Goal: Task Accomplishment & Management: Complete application form

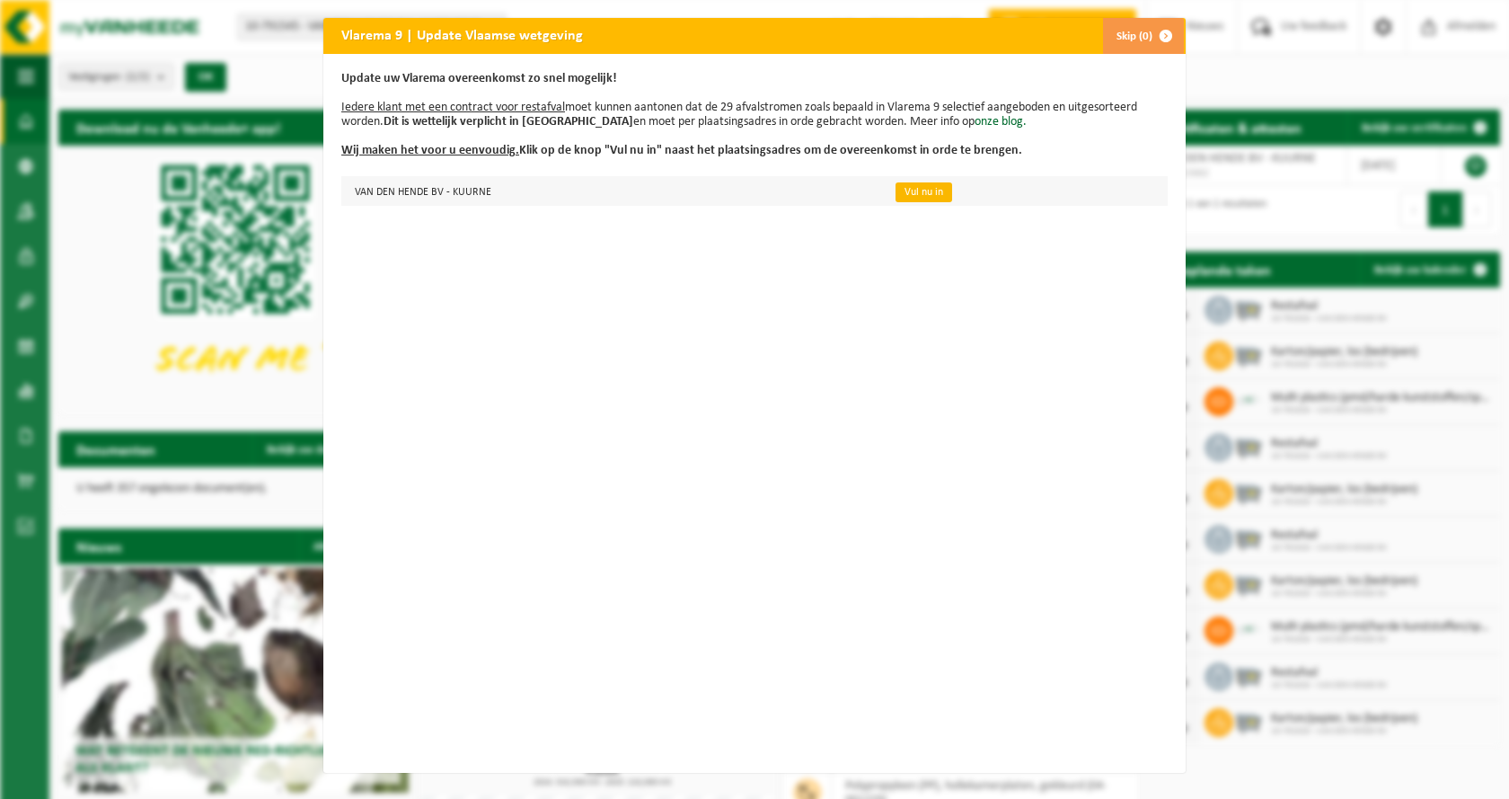
click at [907, 190] on link "Vul nu in" at bounding box center [924, 192] width 57 height 20
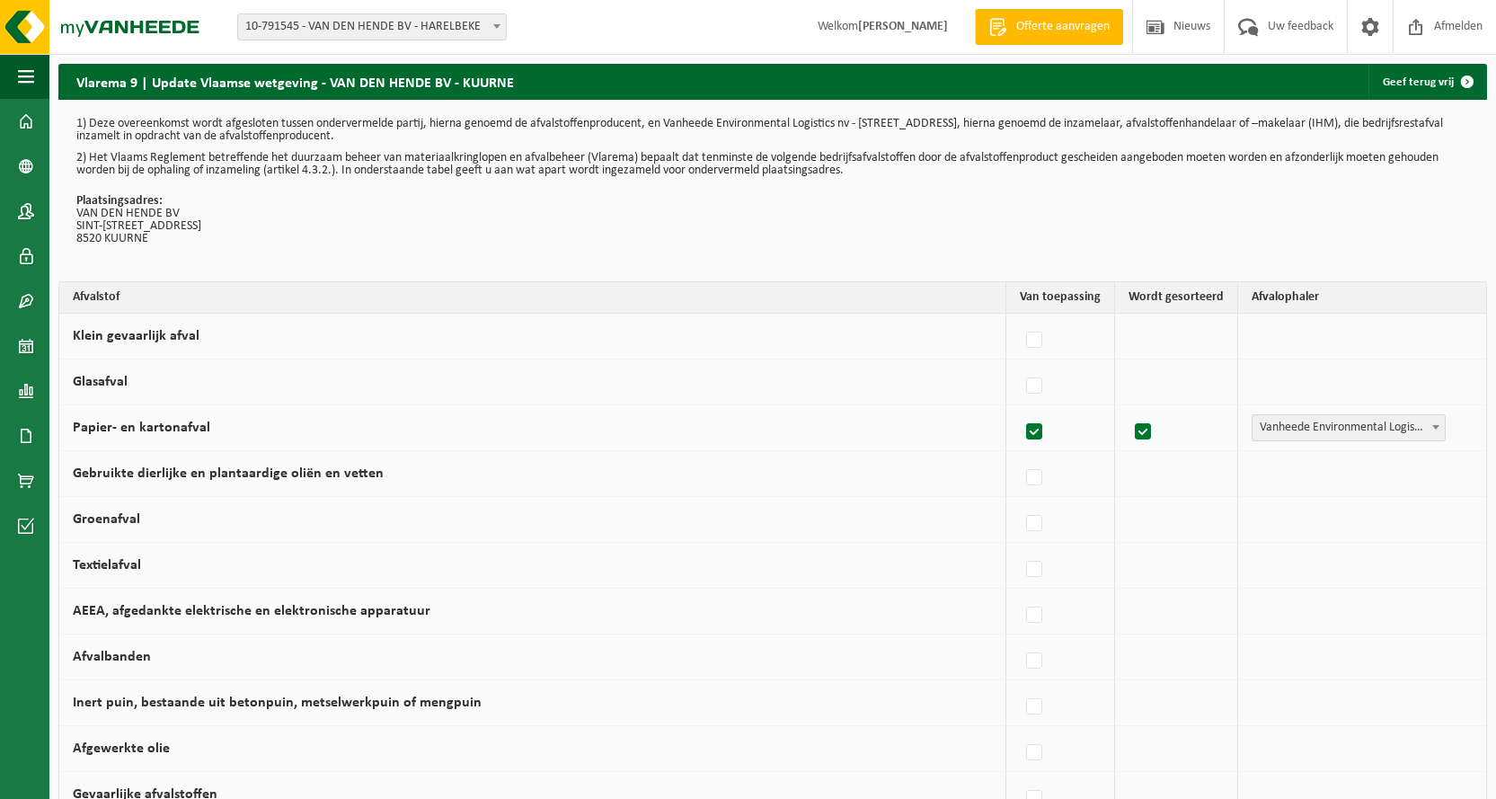
drag, startPoint x: 109, startPoint y: 117, endPoint x: 718, endPoint y: 135, distance: 609.3
click at [718, 135] on p "1) Deze overeenkomst wordt afgesloten tussen ondervermelde partij, hierna genoe…" at bounding box center [772, 130] width 1392 height 25
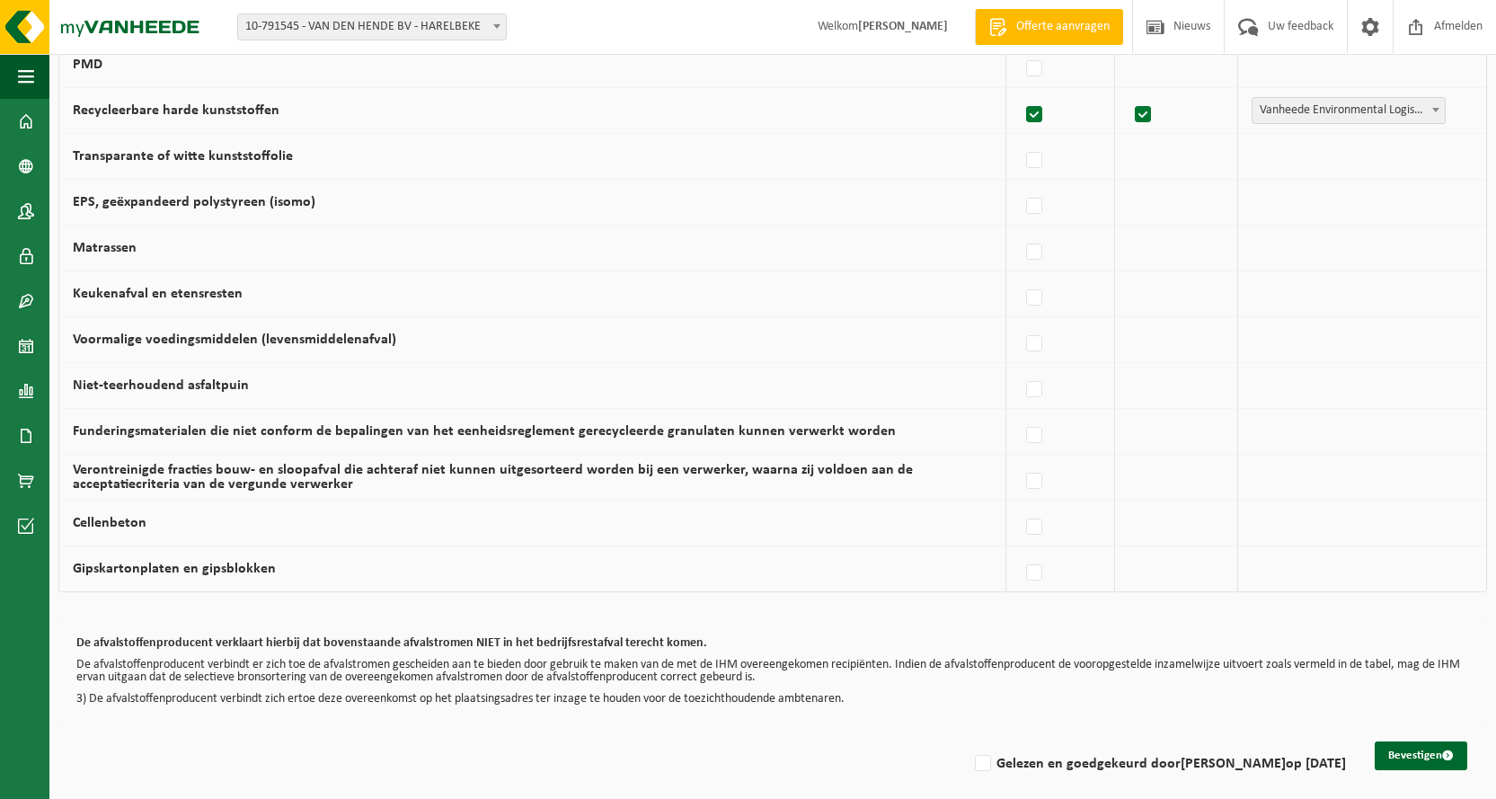
scroll to position [1065, 0]
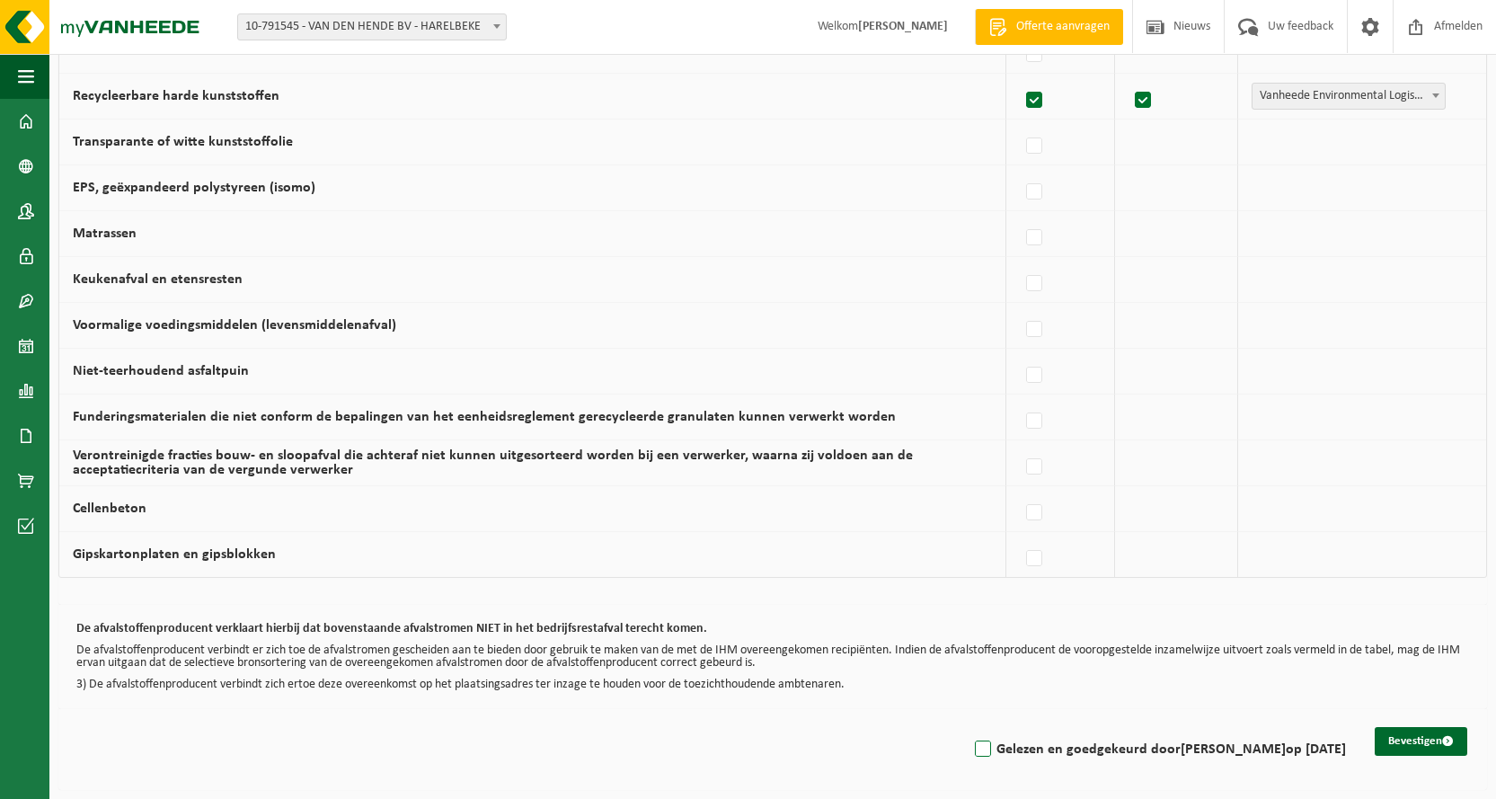
click at [986, 750] on label "Gelezen en goedgekeurd door [PERSON_NAME] op [DATE]" at bounding box center [1158, 749] width 375 height 27
click at [968, 727] on input "Gelezen en goedgekeurd door SAMIRA IDRISI op 17/09/25" at bounding box center [967, 726] width 1 height 1
checkbox input "true"
click at [1427, 738] on button "Bevestigen" at bounding box center [1420, 741] width 93 height 29
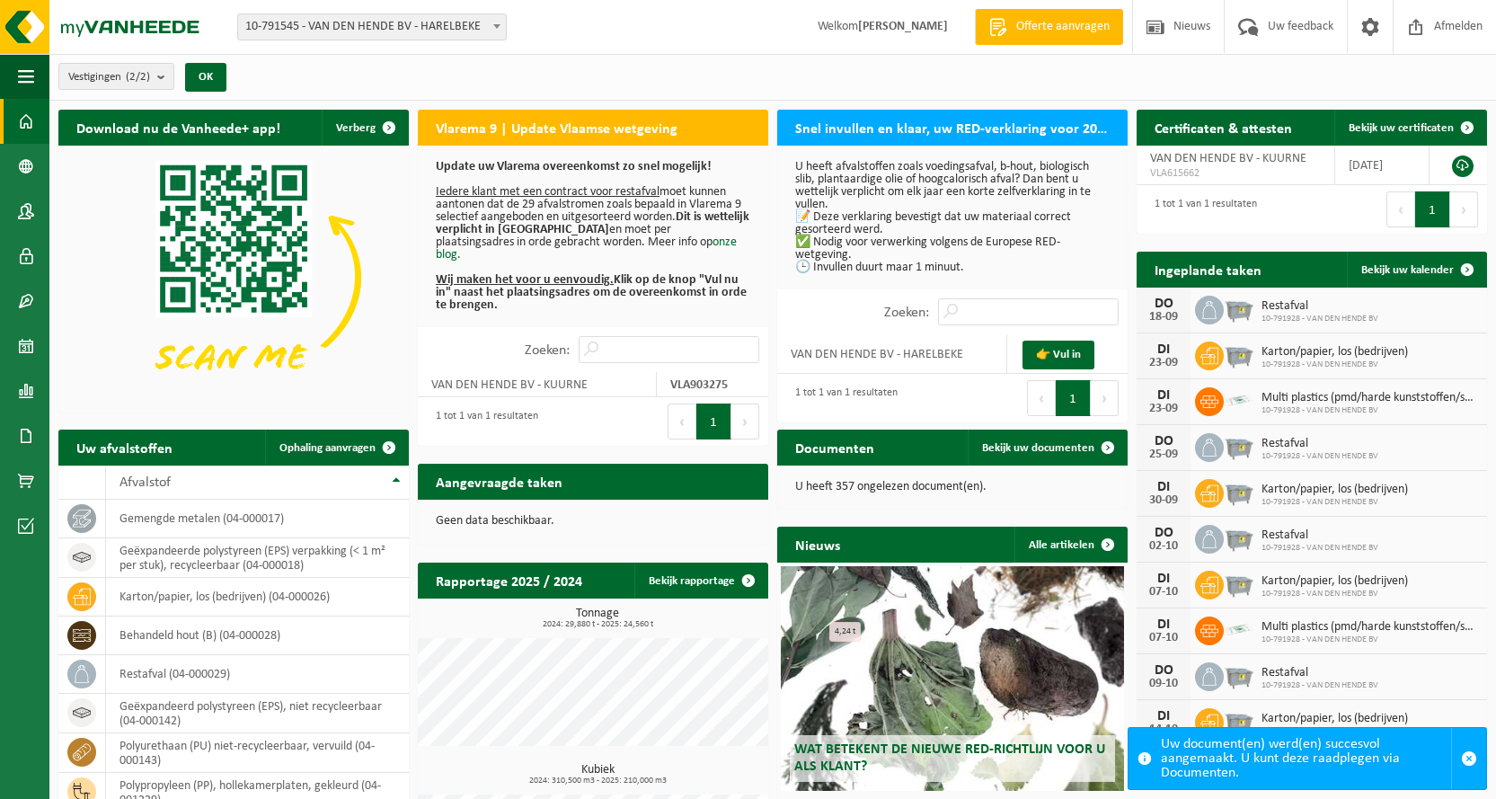
click at [538, 300] on p "Update uw Vlarema overeenkomst zo snel mogelijk! Iedere klant met een contract …" at bounding box center [593, 236] width 314 height 151
click at [439, 24] on span "10-791545 - VAN DEN HENDE BV - HARELBEKE" at bounding box center [372, 26] width 268 height 25
select select "35197"
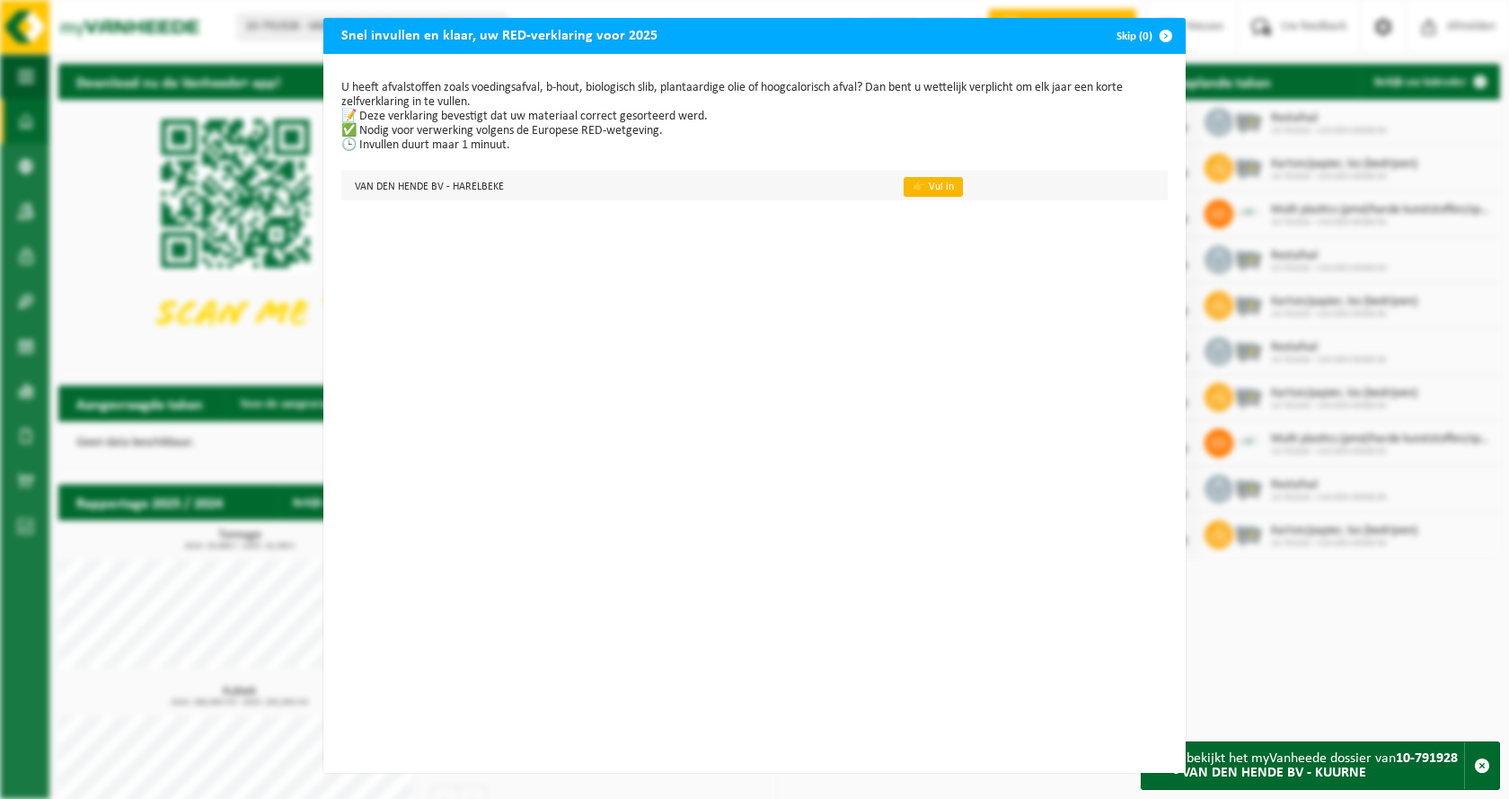
click at [921, 187] on link "👉 Vul in" at bounding box center [933, 187] width 59 height 20
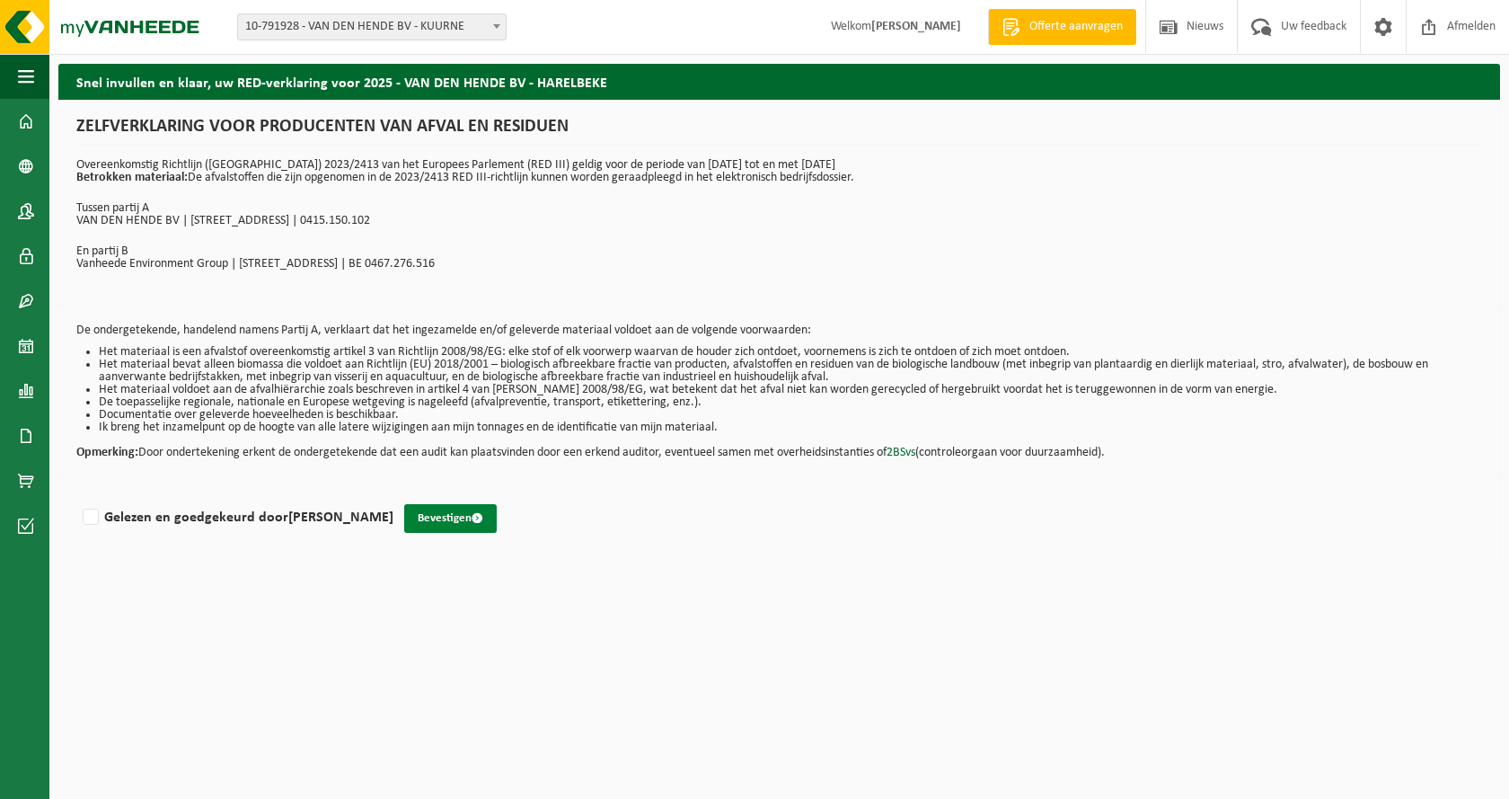
click at [412, 510] on button "Bevestigen" at bounding box center [450, 518] width 93 height 29
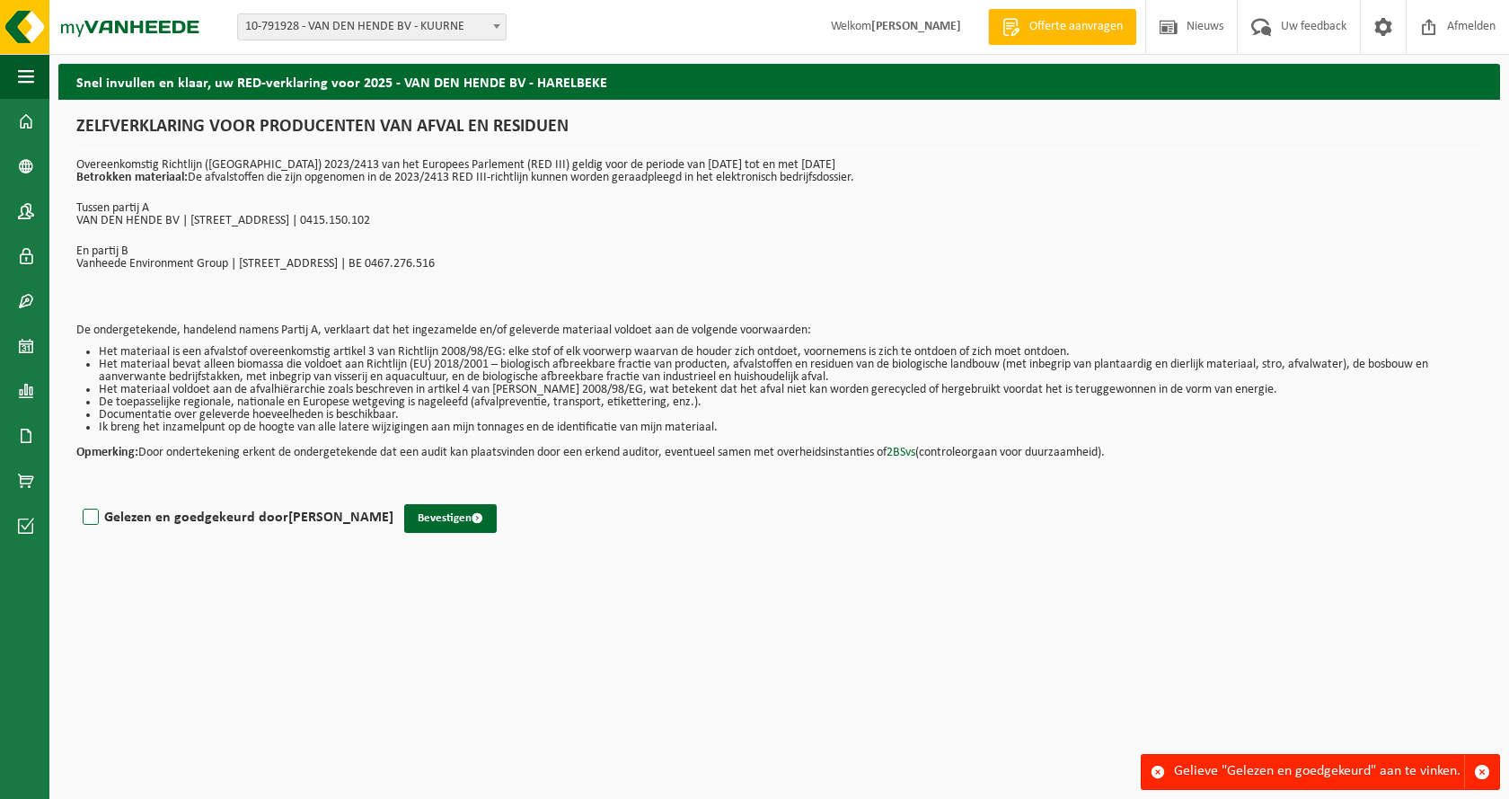
click at [101, 518] on label "Gelezen en goedgekeurd door [PERSON_NAME]" at bounding box center [236, 517] width 314 height 27
click at [393, 495] on input "Gelezen en goedgekeurd door [PERSON_NAME]" at bounding box center [393, 494] width 1 height 1
checkbox input "true"
click at [440, 518] on button "Bevestigen" at bounding box center [450, 518] width 93 height 29
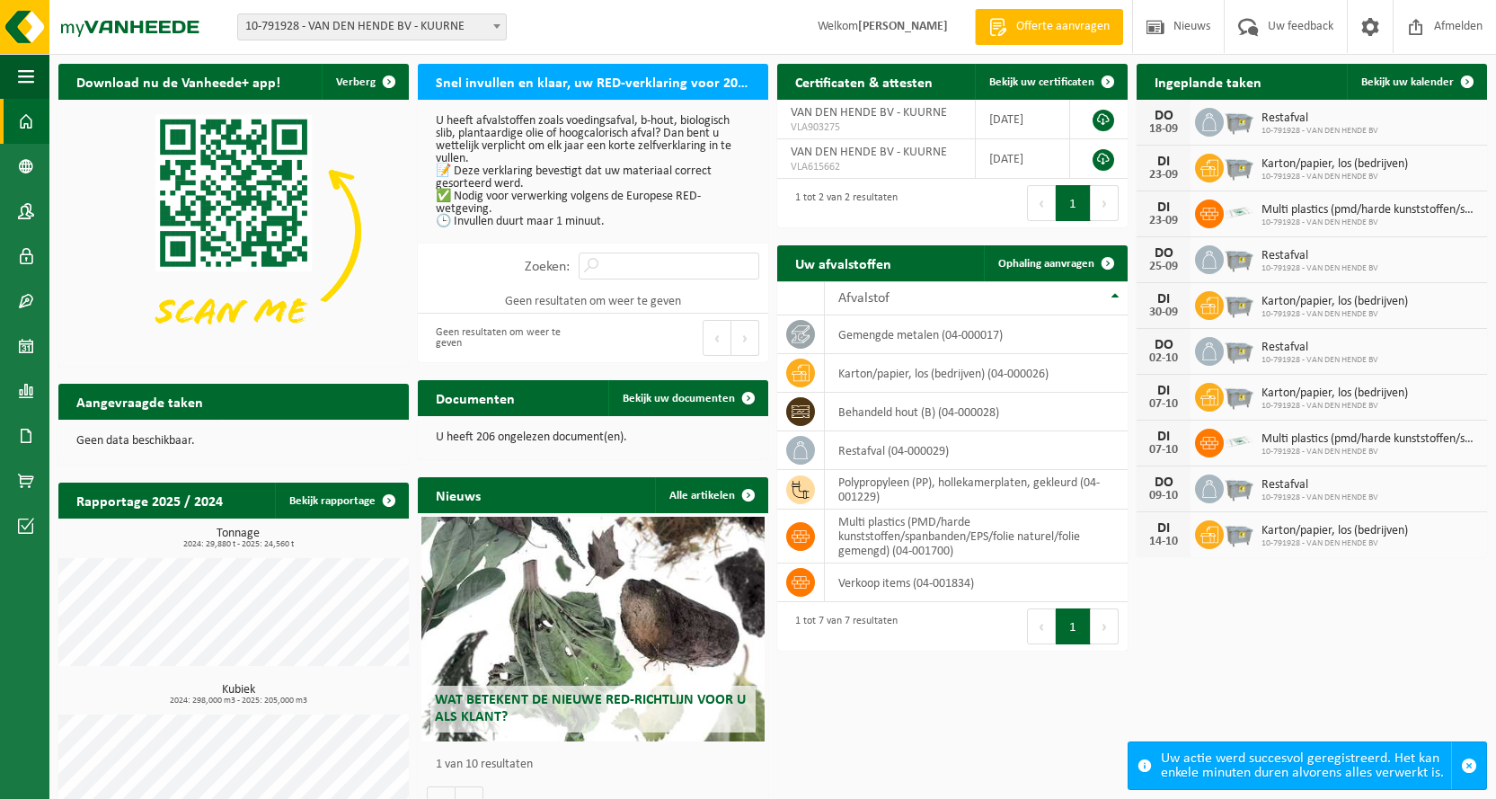
click at [568, 221] on p "U heeft afvalstoffen zoals voedingsafval, b-hout, biologisch slib, plantaardige…" at bounding box center [593, 171] width 314 height 113
click at [613, 90] on h2 "Snel invullen en klaar, uw RED-verklaring voor 2025" at bounding box center [593, 81] width 350 height 35
click at [1102, 114] on link at bounding box center [1103, 121] width 22 height 22
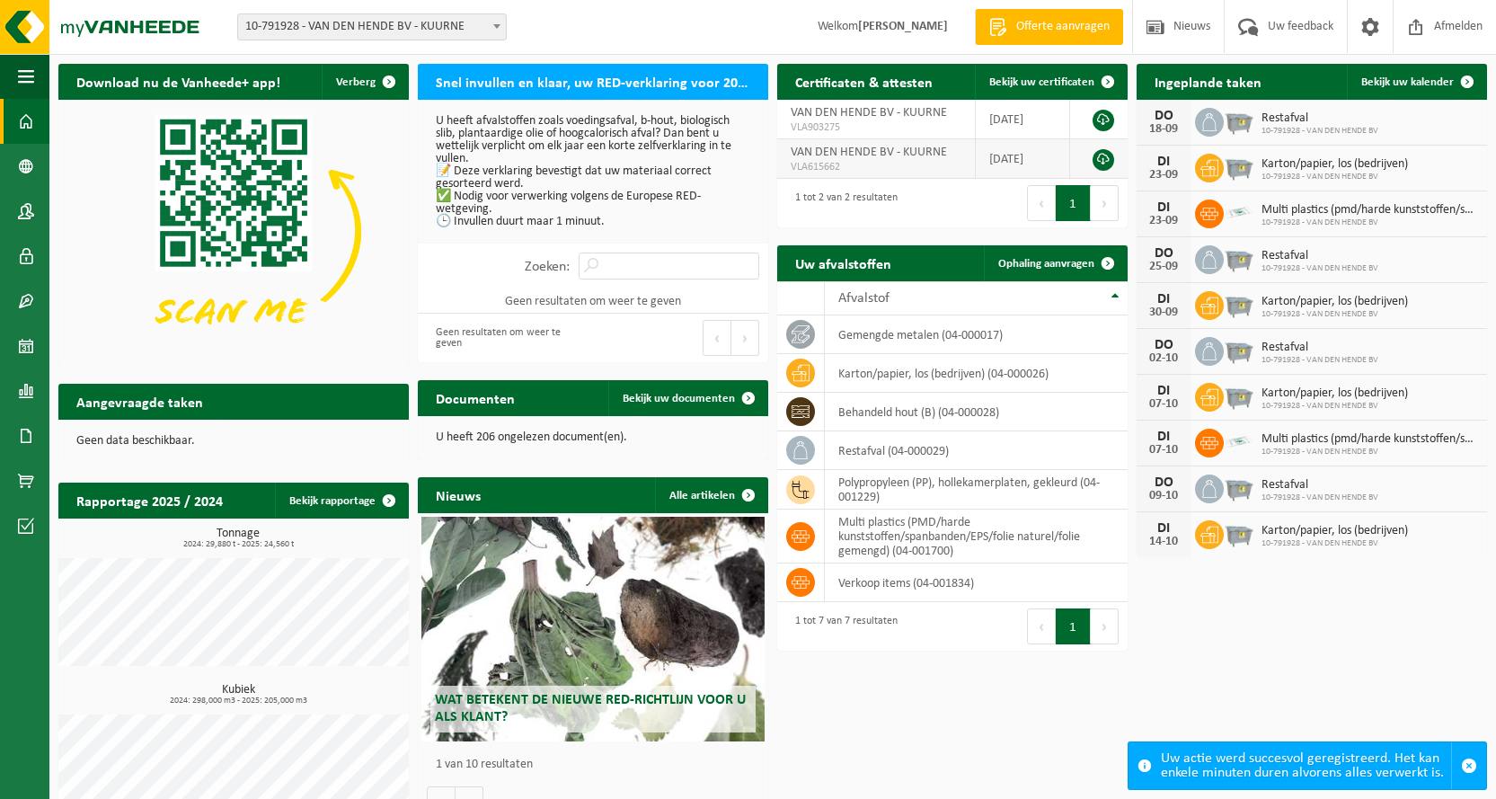
click at [1090, 161] on td at bounding box center [1098, 159] width 57 height 40
click at [1100, 157] on link at bounding box center [1103, 160] width 22 height 22
click at [966, 216] on div "Eerste Vorige 1 Volgende Laatste" at bounding box center [1039, 203] width 175 height 49
click at [1102, 77] on span at bounding box center [1108, 82] width 36 height 36
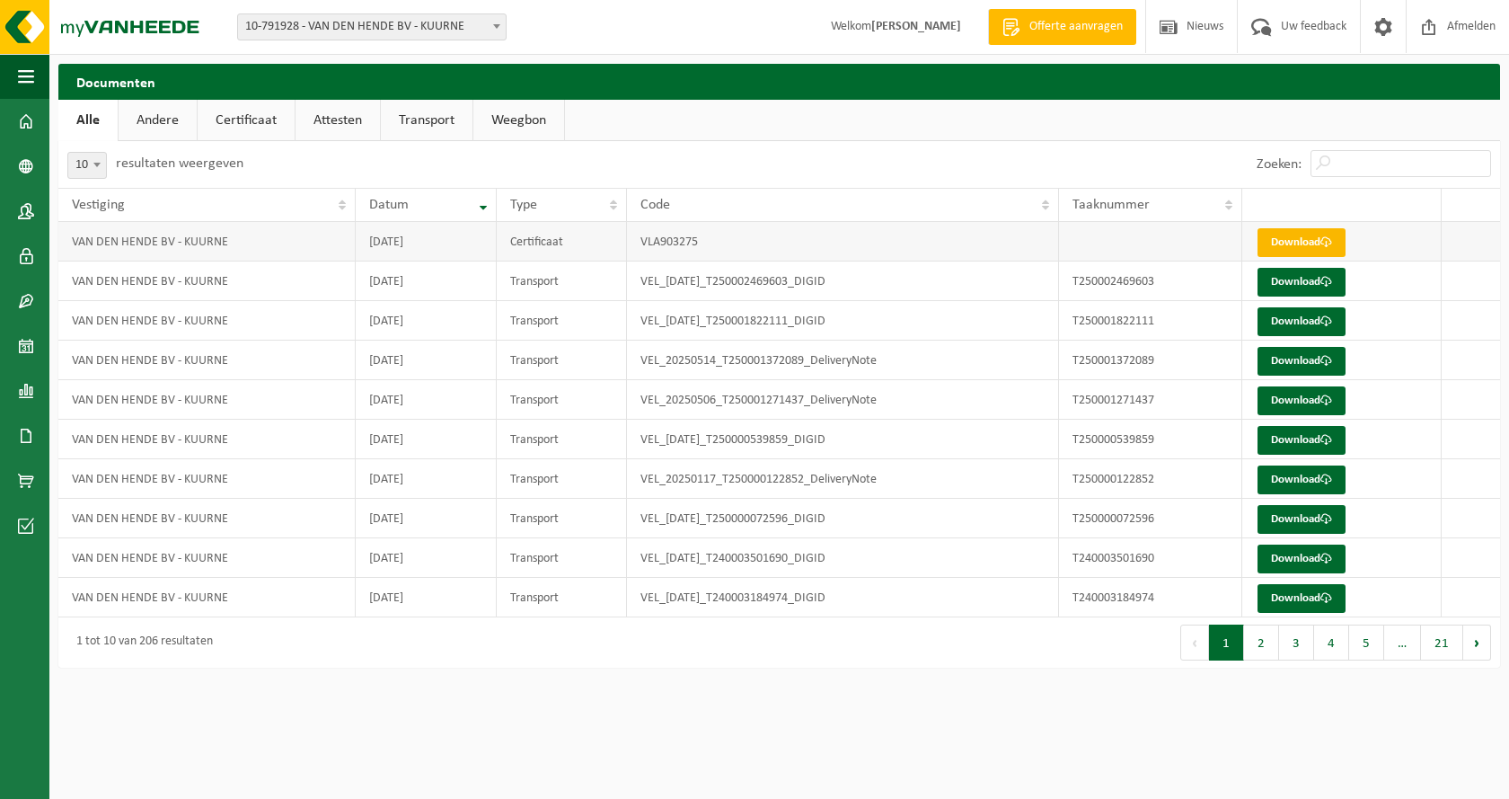
click at [1320, 245] on link "Download" at bounding box center [1302, 242] width 88 height 29
click at [19, 126] on span at bounding box center [26, 121] width 16 height 45
